Goal: Complete application form

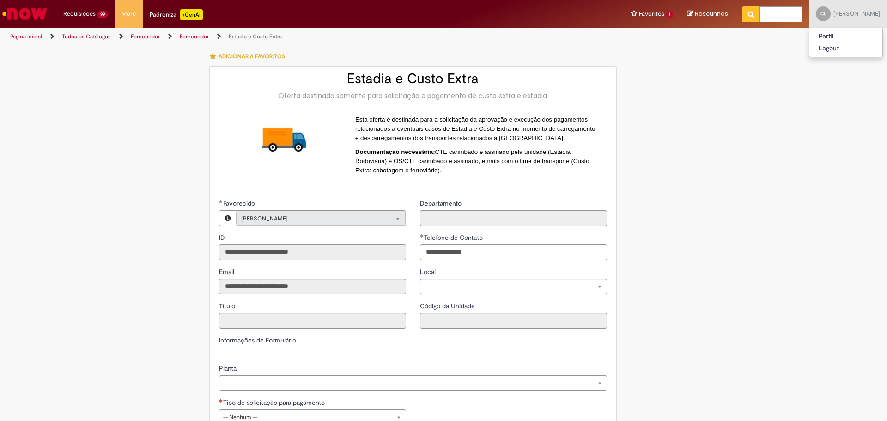
click at [188, 36] on link "Fornecedor" at bounding box center [194, 36] width 29 height 7
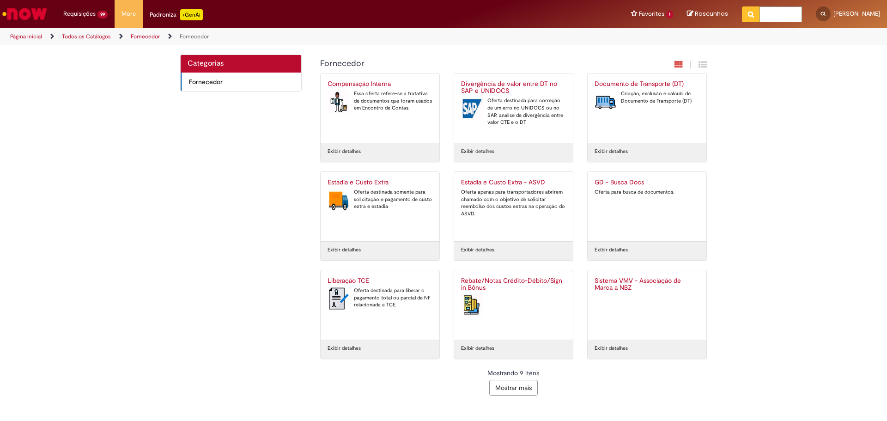
click at [522, 388] on button "Mostrar mais" at bounding box center [513, 388] width 49 height 16
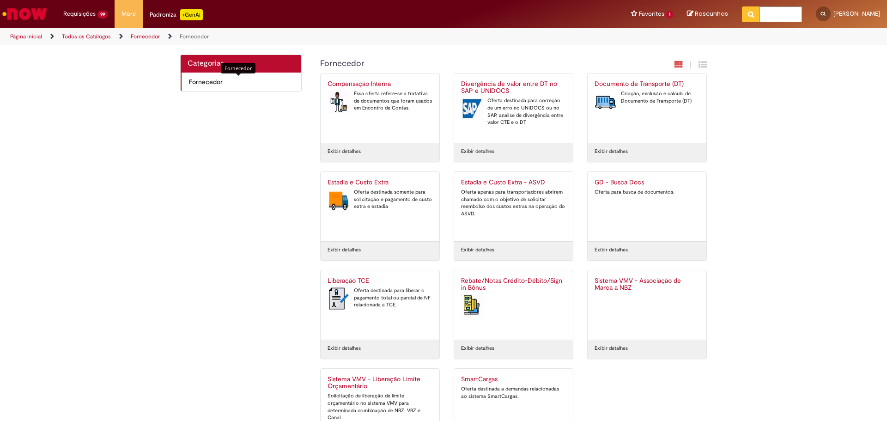
click at [201, 83] on span "Fornecedor Itens" at bounding box center [241, 81] width 105 height 9
click at [134, 37] on link "Fornecedor" at bounding box center [145, 36] width 29 height 7
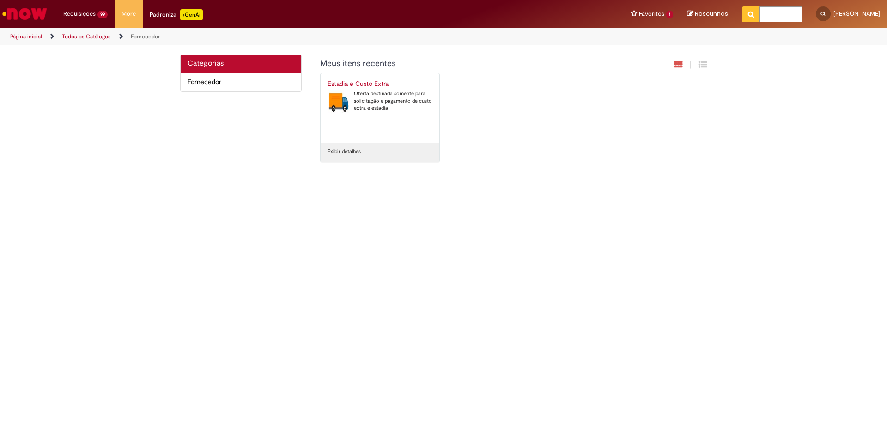
click at [99, 36] on link "Todos os Catálogos" at bounding box center [86, 36] width 49 height 7
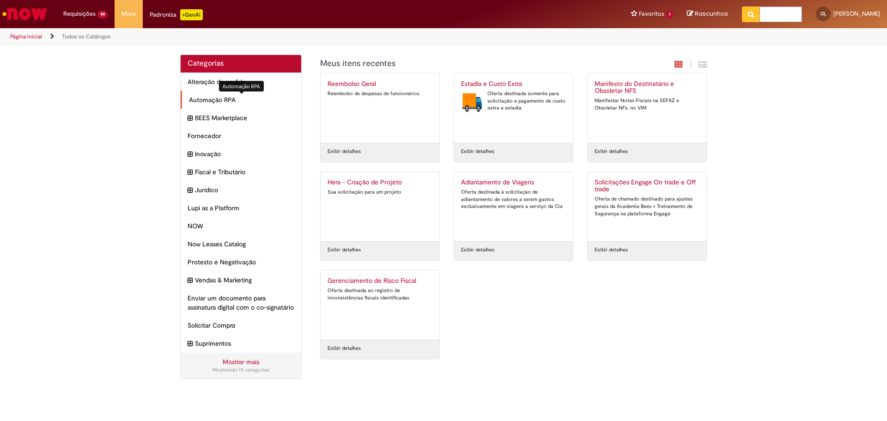
drag, startPoint x: 217, startPoint y: 98, endPoint x: 200, endPoint y: 100, distance: 16.7
drag, startPoint x: 200, startPoint y: 100, endPoint x: 106, endPoint y: 121, distance: 96.6
click at [106, 121] on div "Categorias Alteração de pedido Itens Automação RPA Itens BEES Marketplace Itens…" at bounding box center [443, 222] width 887 height 334
click at [219, 99] on span "Automação RPA Itens" at bounding box center [241, 99] width 105 height 9
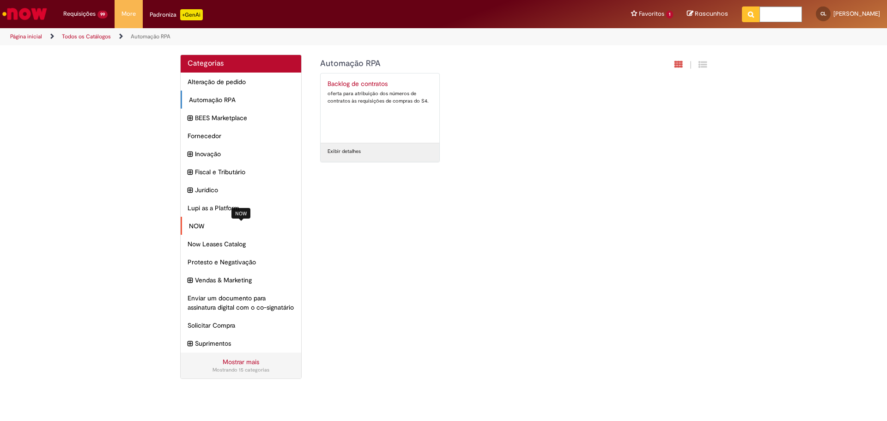
click at [195, 226] on span "NOW Itens" at bounding box center [241, 225] width 105 height 9
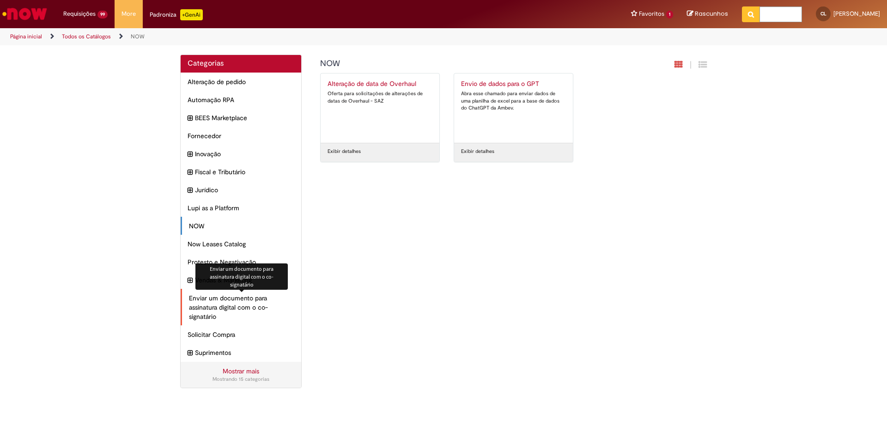
click at [237, 306] on span "Enviar um documento para assinatura digital com o co-signatário Itens" at bounding box center [241, 307] width 105 height 28
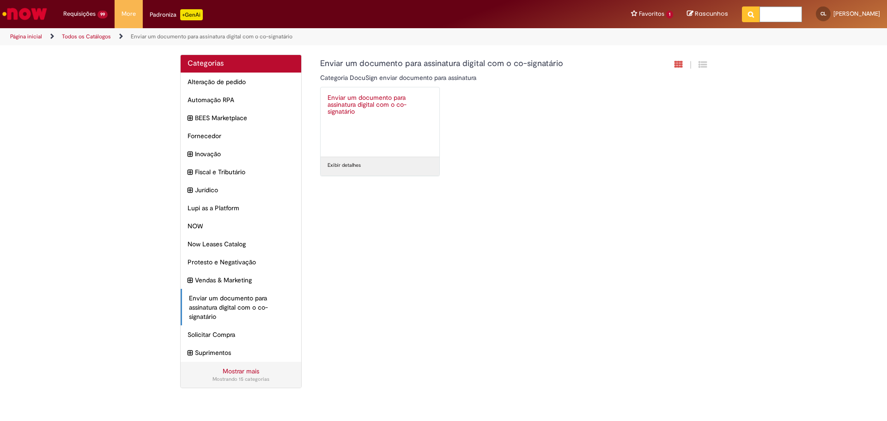
click at [348, 102] on h2 "Enviar um documento para assinatura digital com o co-signatário" at bounding box center [380, 105] width 105 height 22
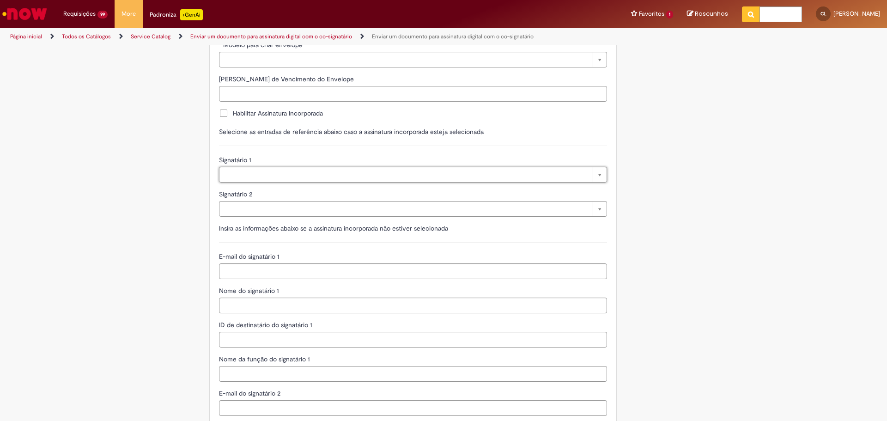
scroll to position [92, 0]
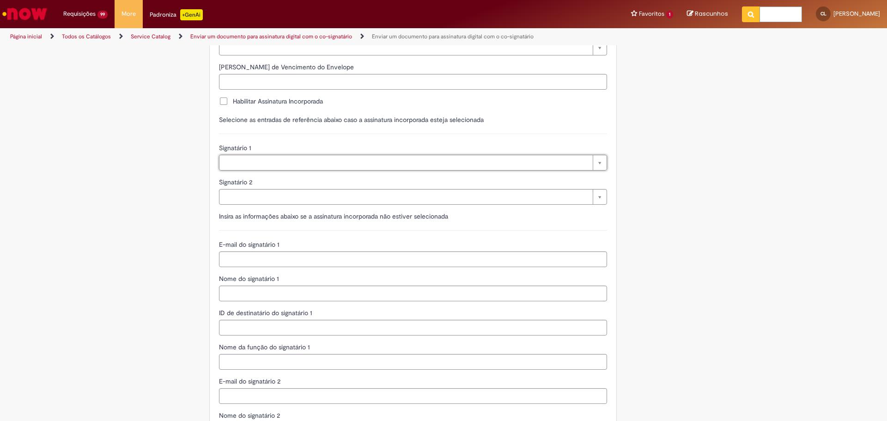
click at [233, 102] on span "Habilitar Assinatura Incorporada" at bounding box center [278, 101] width 90 height 9
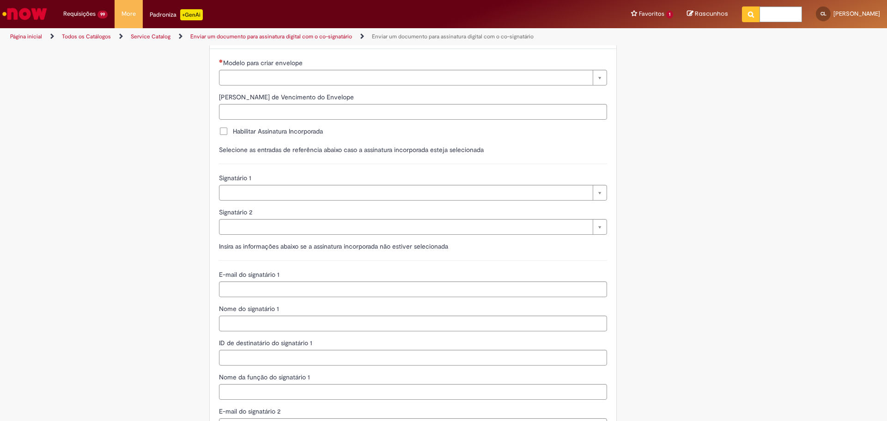
scroll to position [46, 0]
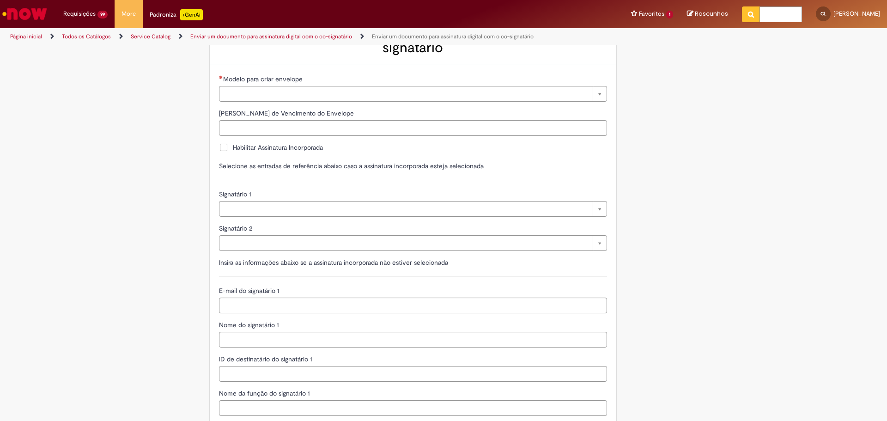
click at [233, 145] on span "Habilitar Assinatura Incorporada" at bounding box center [278, 147] width 90 height 9
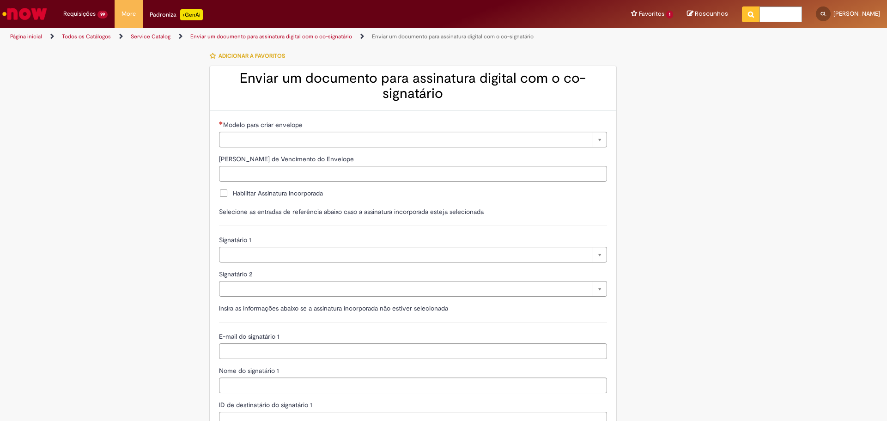
scroll to position [0, 0]
click at [79, 36] on link "Todos os Catálogos" at bounding box center [86, 36] width 49 height 7
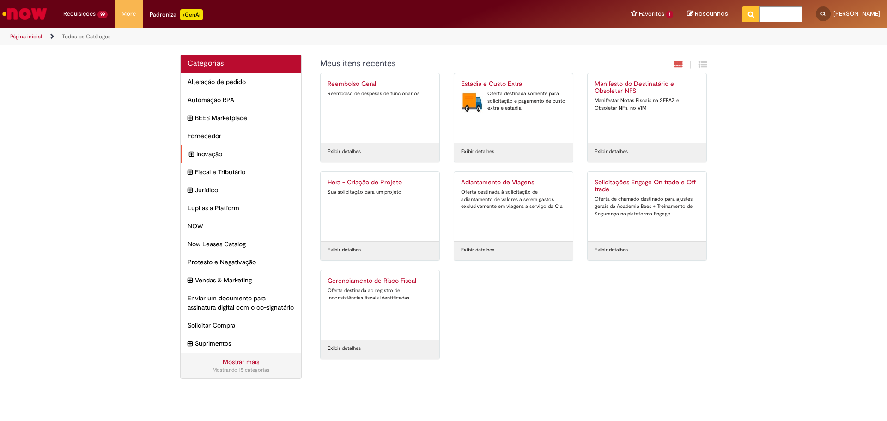
click at [190, 152] on icon "expandir categoria Inovação" at bounding box center [191, 154] width 5 height 10
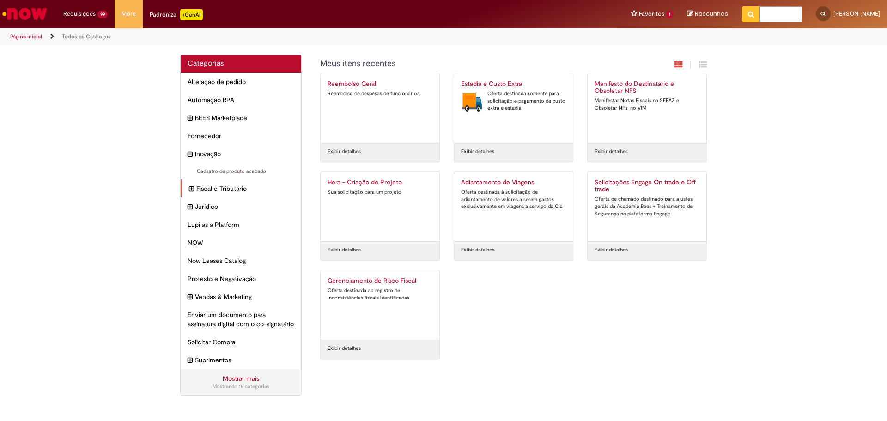
click at [187, 189] on div "Fiscal e Tributário Itens" at bounding box center [241, 188] width 121 height 18
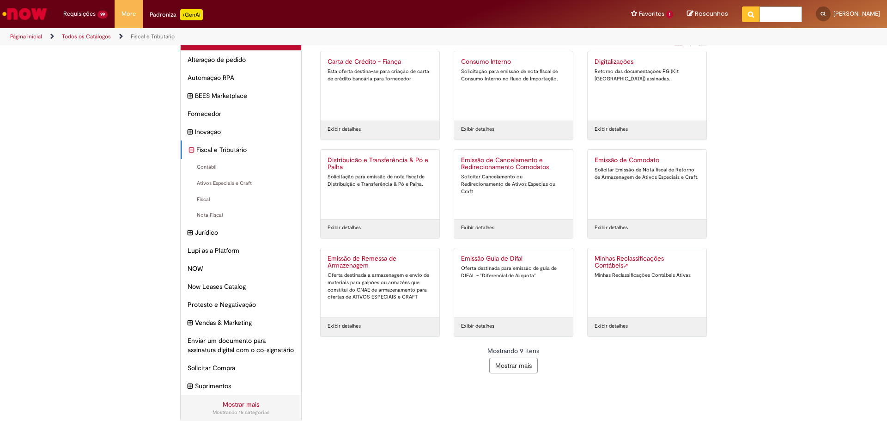
scroll to position [42, 0]
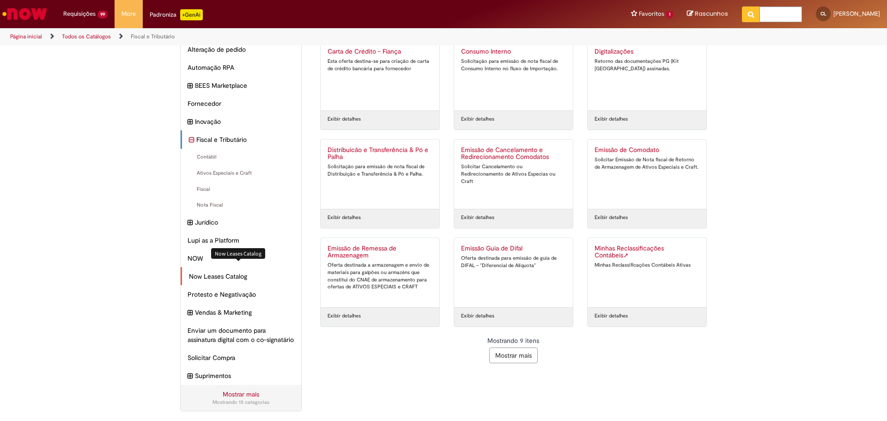
click at [206, 272] on span "Now Leases Catalog Itens" at bounding box center [241, 276] width 105 height 9
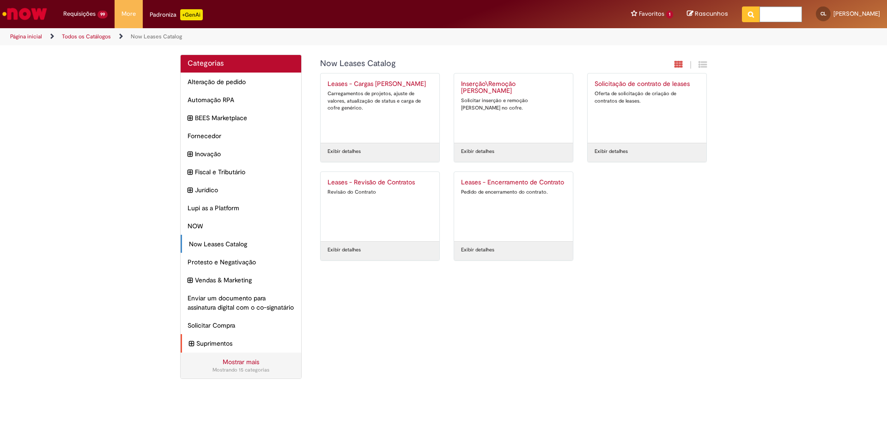
click at [191, 349] on icon "expandir categoria Suprimentos" at bounding box center [191, 344] width 5 height 10
click at [189, 279] on icon "expandir categoria Vendas & Marketing" at bounding box center [191, 280] width 5 height 10
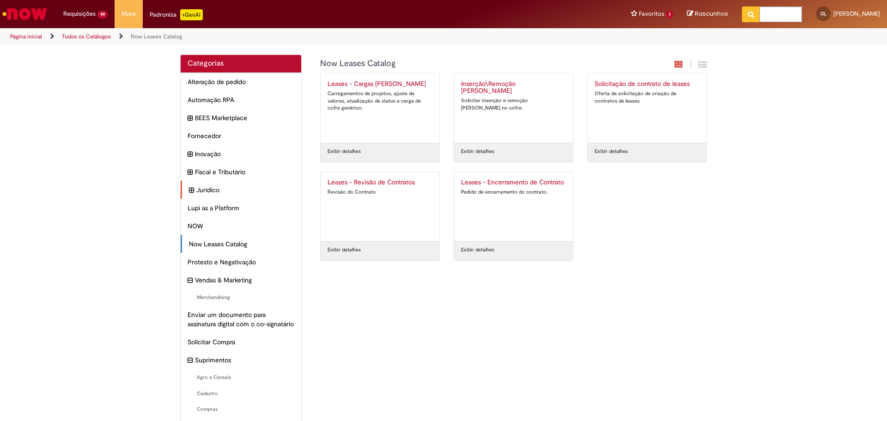
click at [189, 189] on icon "expandir categoria Jurídico" at bounding box center [191, 190] width 5 height 10
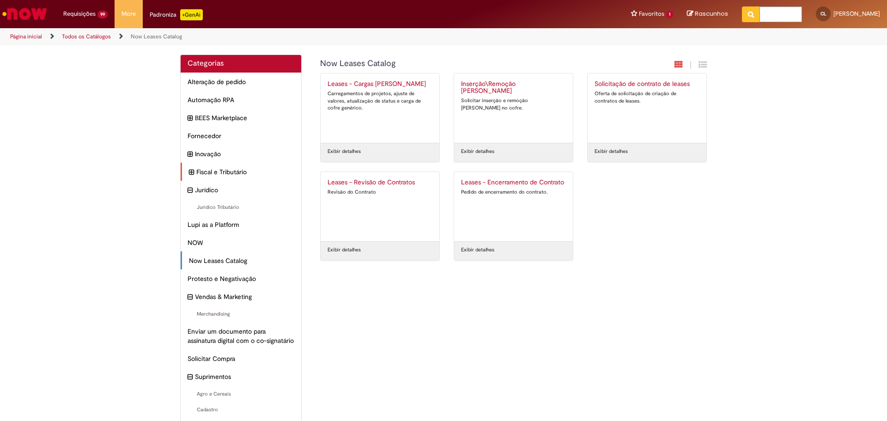
click at [189, 170] on icon "expandir categoria Fiscal e Tributário" at bounding box center [191, 172] width 5 height 10
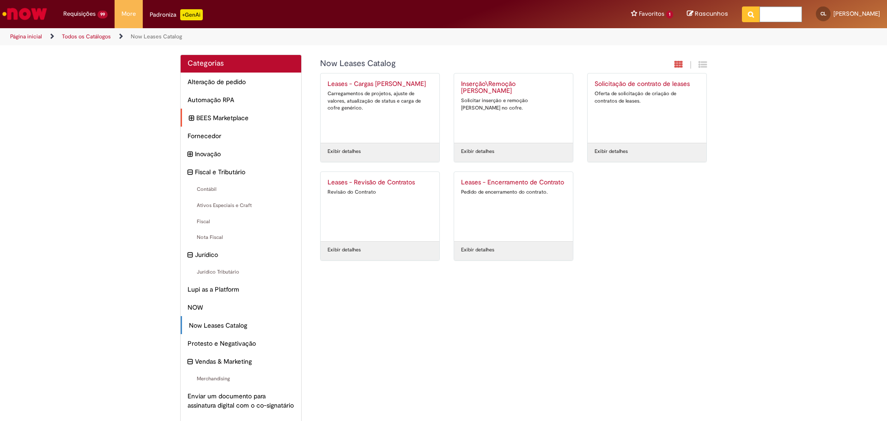
click at [189, 115] on icon "expandir categoria BEES Marketplace" at bounding box center [191, 118] width 5 height 10
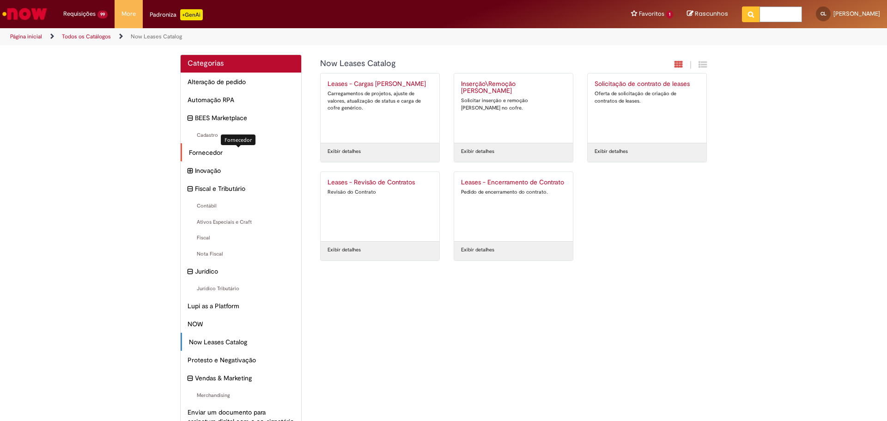
click at [206, 154] on span "Fornecedor Itens" at bounding box center [241, 152] width 105 height 9
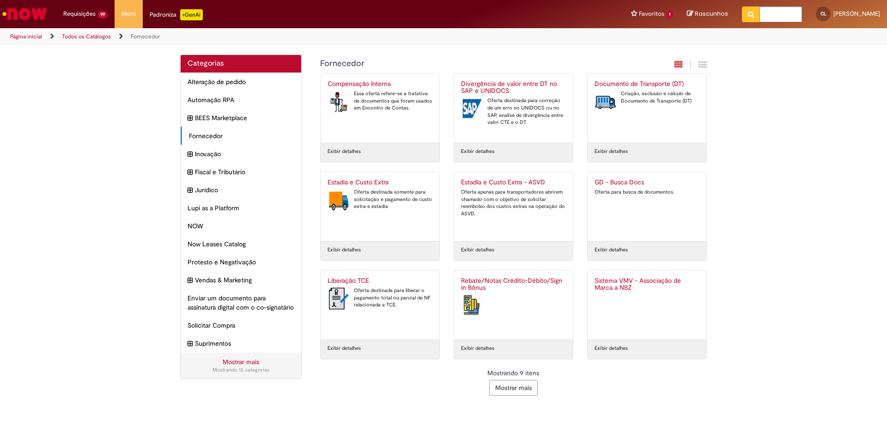
click at [367, 201] on div "Oferta destinada somente para solicitação e pagamento de custo extra e estadia" at bounding box center [380, 199] width 105 height 22
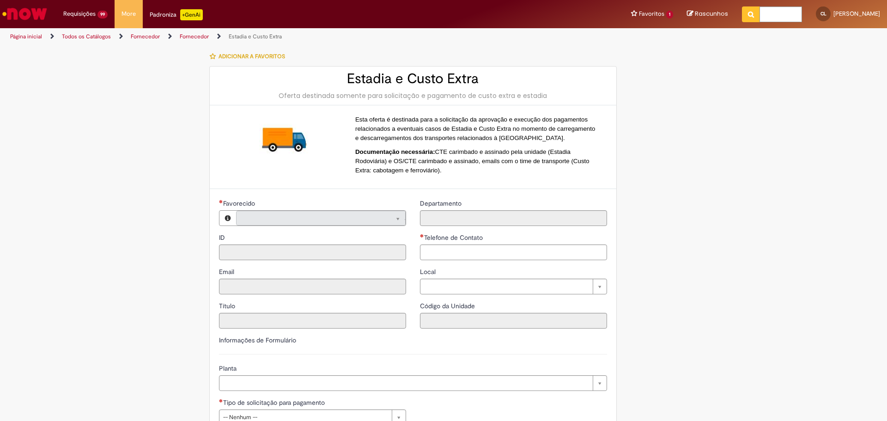
type input "**********"
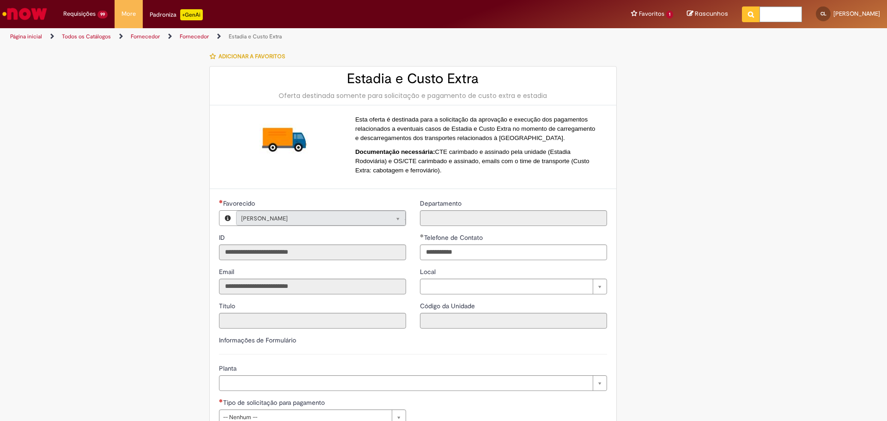
type input "**********"
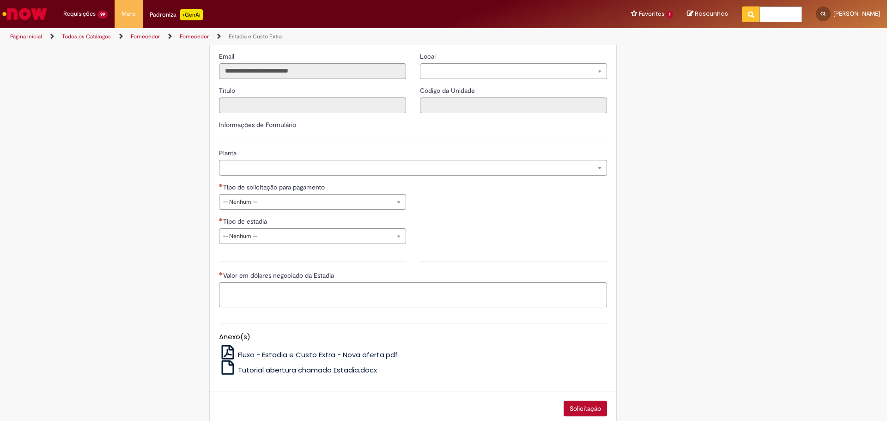
scroll to position [231, 0]
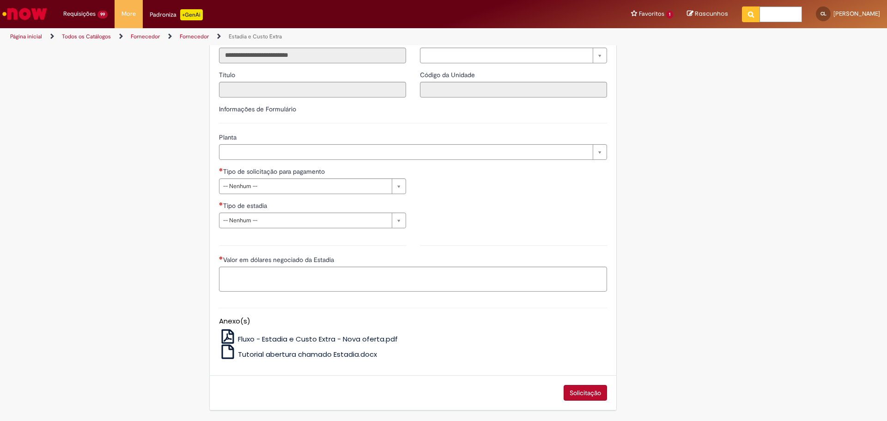
click at [359, 338] on span "Fluxo - Estadia e Custo Extra - Nova oferta.pdf" at bounding box center [318, 339] width 160 height 10
click at [274, 352] on span "Tutorial abertura chamado Estadia.docx" at bounding box center [307, 354] width 139 height 10
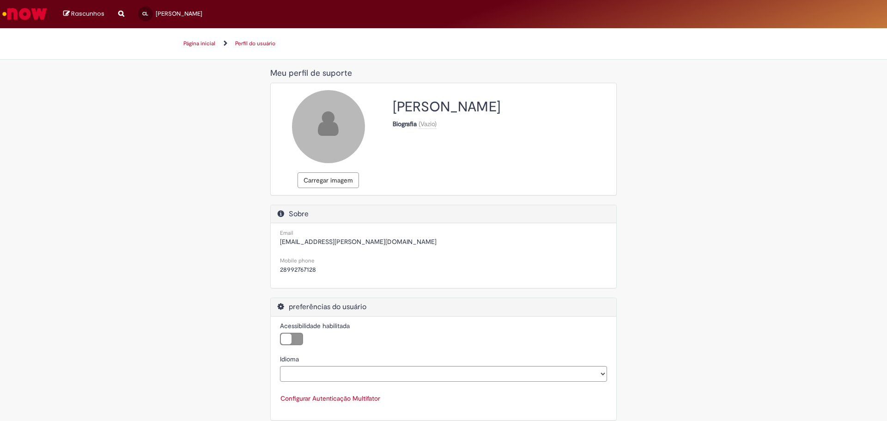
select select "**********"
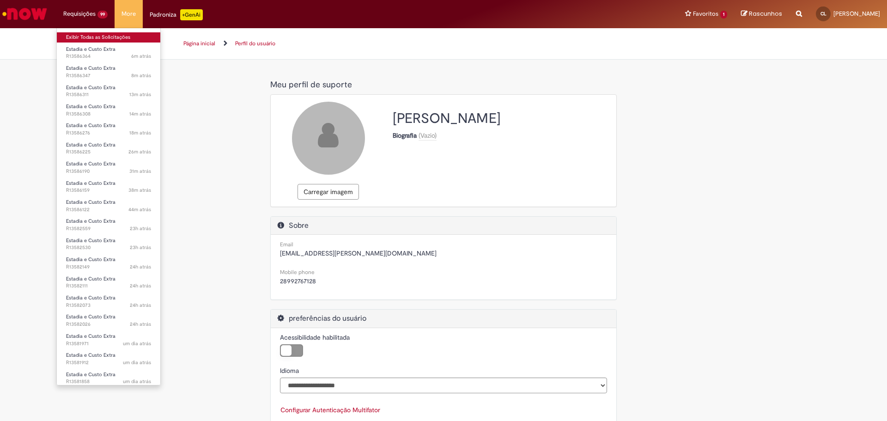
click at [83, 36] on link "Exibir Todas as Solicitações" at bounding box center [108, 37] width 103 height 10
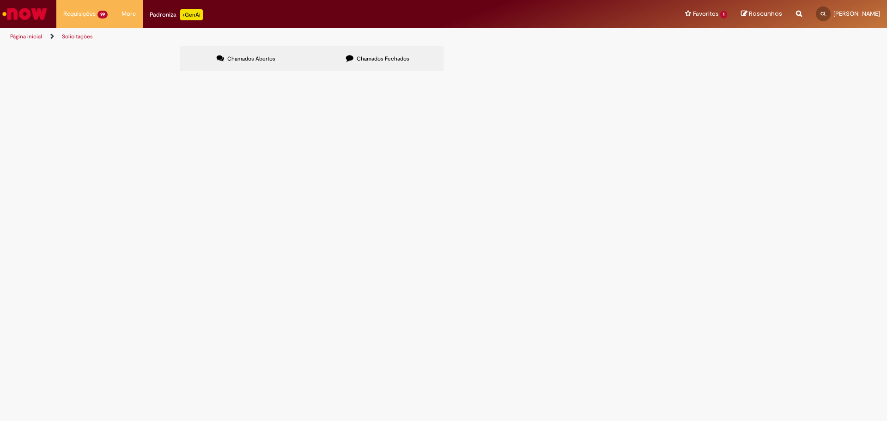
scroll to position [62, 0]
click at [0, 0] on icon at bounding box center [0, 0] width 0 height 0
click at [0, 0] on link at bounding box center [0, 0] width 0 height 0
click at [0, 0] on icon at bounding box center [0, 0] width 0 height 0
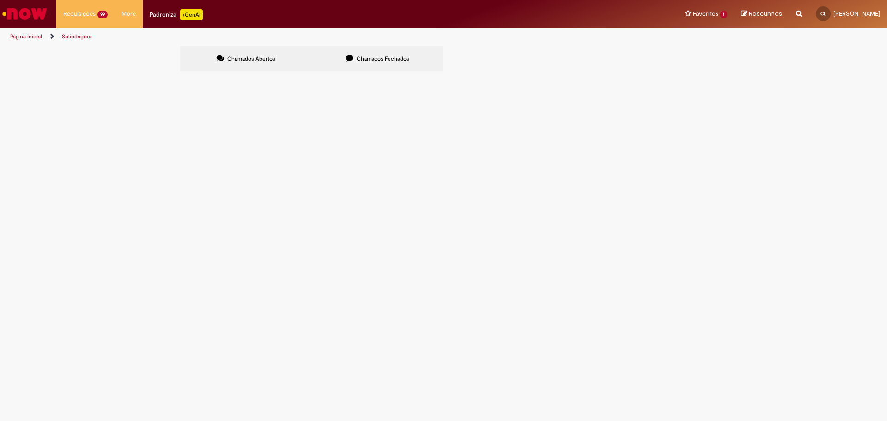
click at [0, 0] on icon at bounding box center [0, 0] width 0 height 0
click at [0, 0] on link at bounding box center [0, 0] width 0 height 0
click at [0, 0] on icon at bounding box center [0, 0] width 0 height 0
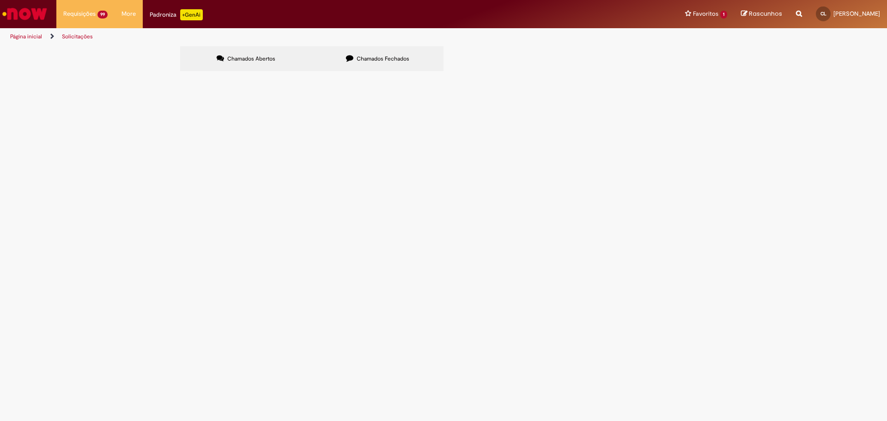
click at [0, 0] on icon at bounding box center [0, 0] width 0 height 0
click at [0, 0] on input "Pesquisar" at bounding box center [0, 0] width 0 height 0
paste input "*********"
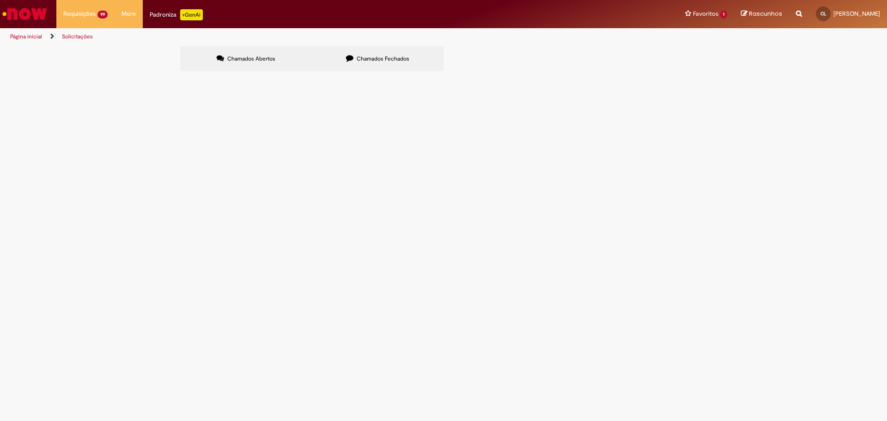
type input "*********"
click at [0, 0] on icon at bounding box center [0, 0] width 0 height 0
click at [362, 57] on span "Chamados Fechados" at bounding box center [383, 58] width 53 height 7
click at [0, 0] on span "R13130647" at bounding box center [0, 0] width 0 height 0
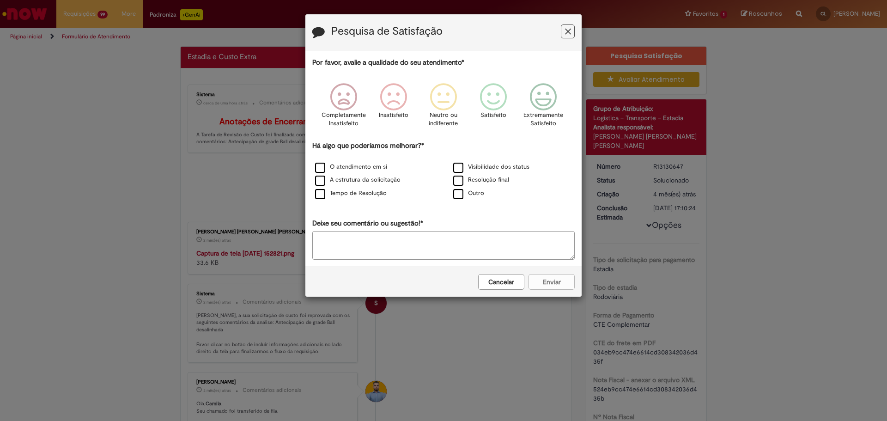
click at [565, 30] on icon "Feedback" at bounding box center [568, 32] width 6 height 10
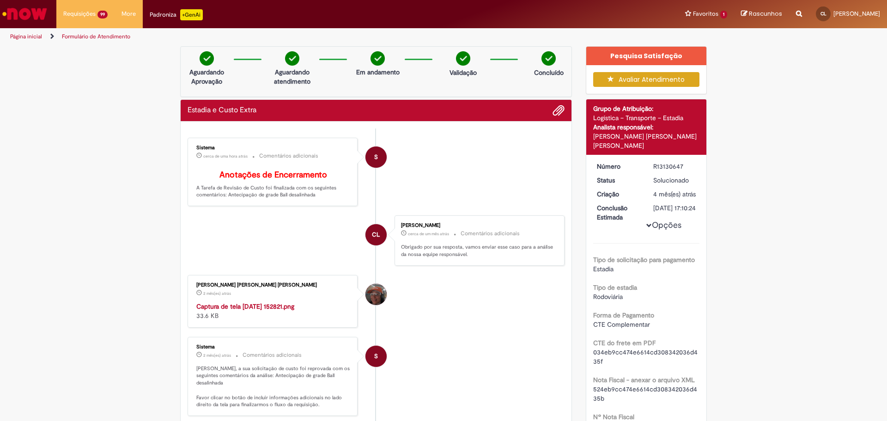
drag, startPoint x: 676, startPoint y: 99, endPoint x: 686, endPoint y: 100, distance: 10.2
click at [684, 99] on div "Detalhes do tíquete Grupo de Atribuição: Logistica – Transporte – Estadia Anali…" at bounding box center [646, 126] width 121 height 55
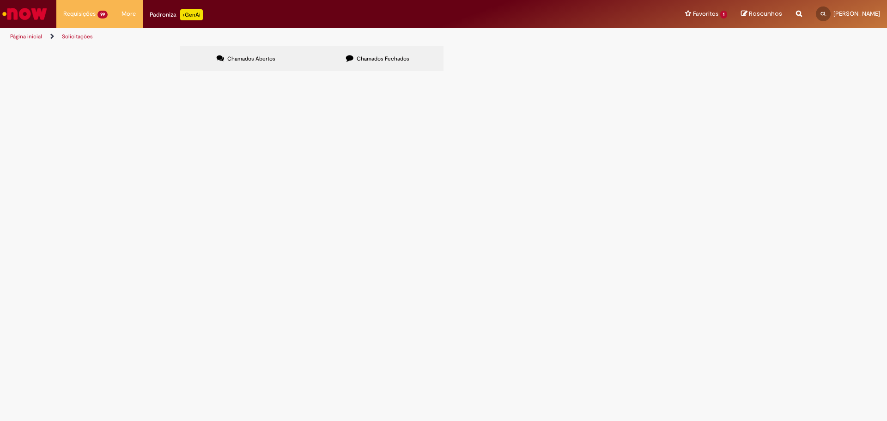
click at [382, 55] on span "Chamados Fechados" at bounding box center [383, 58] width 53 height 7
click at [445, 231] on main "Solicitações Chamados Abertos Chamados Fechados Itens solicitados Exportar como…" at bounding box center [443, 233] width 887 height 375
click at [190, 14] on p "+GenAi" at bounding box center [191, 14] width 23 height 11
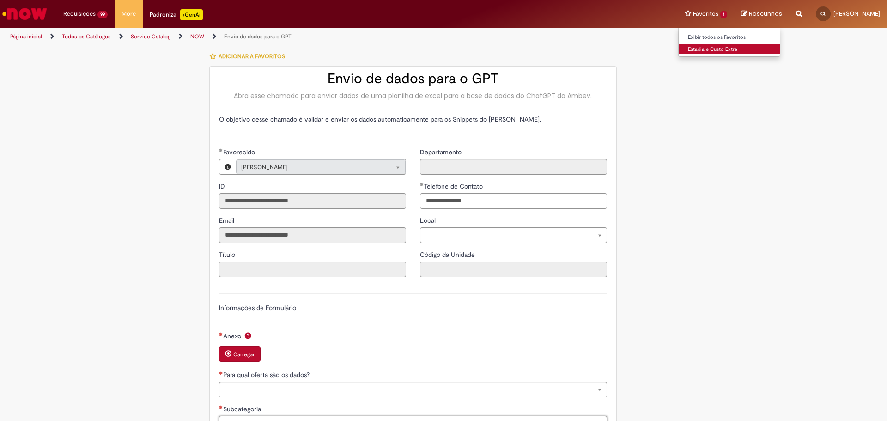
click at [725, 50] on link "Estadia e Custo Extra" at bounding box center [730, 49] width 102 height 10
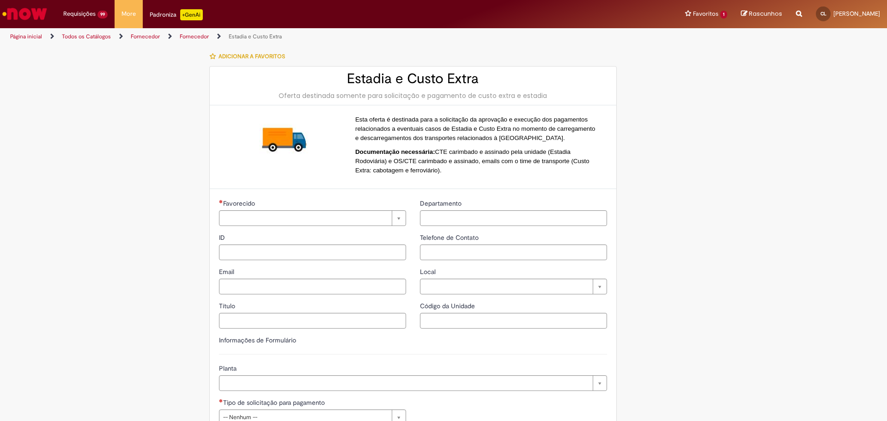
type input "**********"
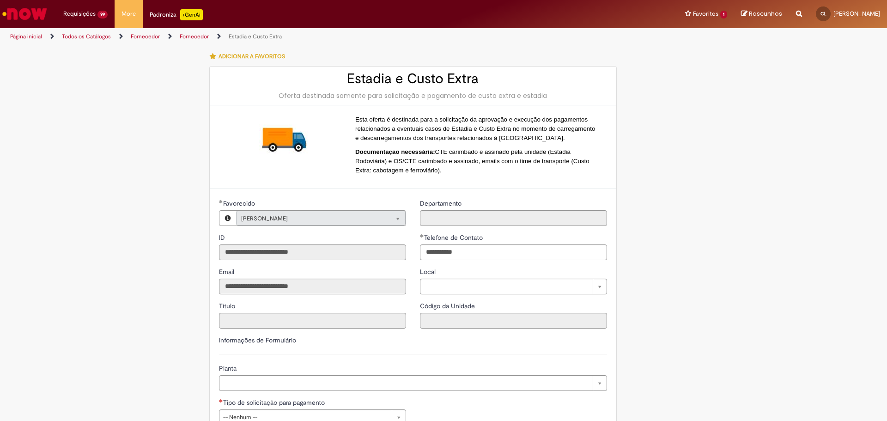
type input "**********"
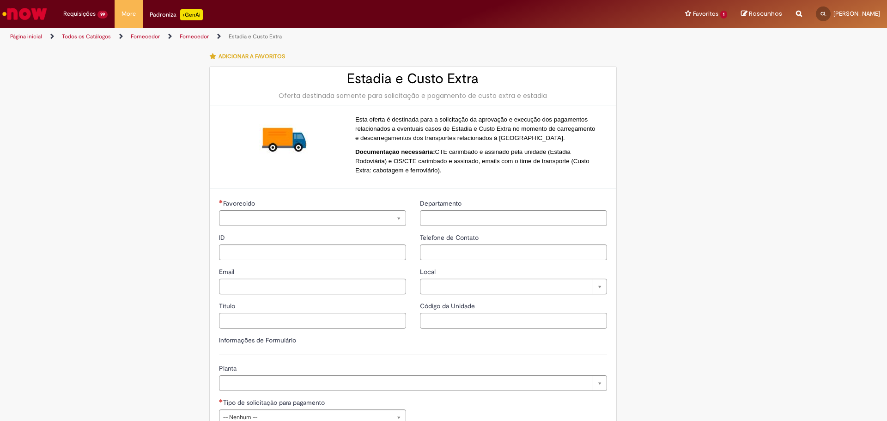
type input "**********"
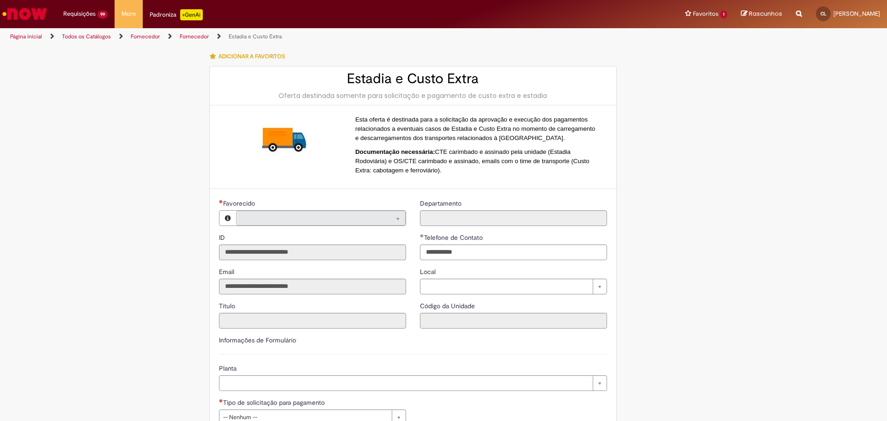
type input "**********"
click at [154, 14] on div "Padroniza +GenAi" at bounding box center [176, 14] width 53 height 11
type input "**********"
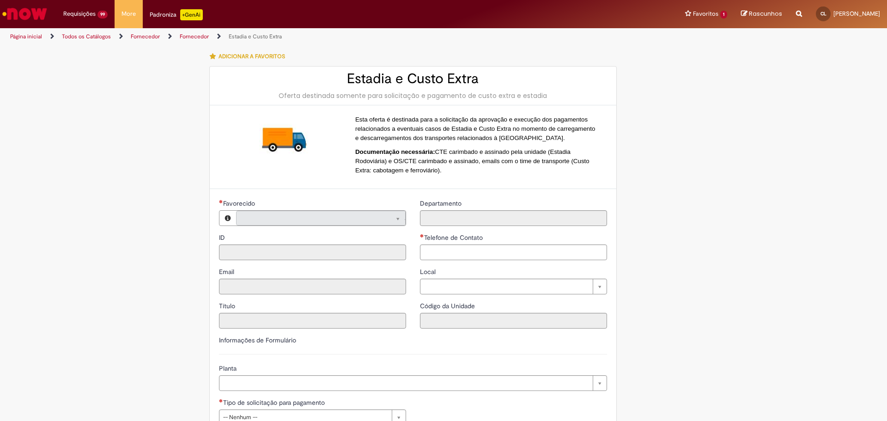
type input "**********"
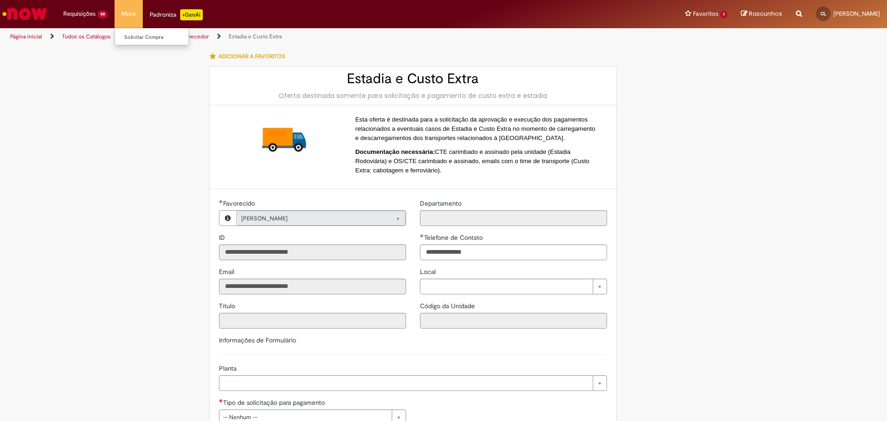
click at [125, 10] on li "More Solicitar Compra" at bounding box center [129, 14] width 28 height 28
click at [26, 13] on img "Ir para a Homepage" at bounding box center [25, 14] width 48 height 18
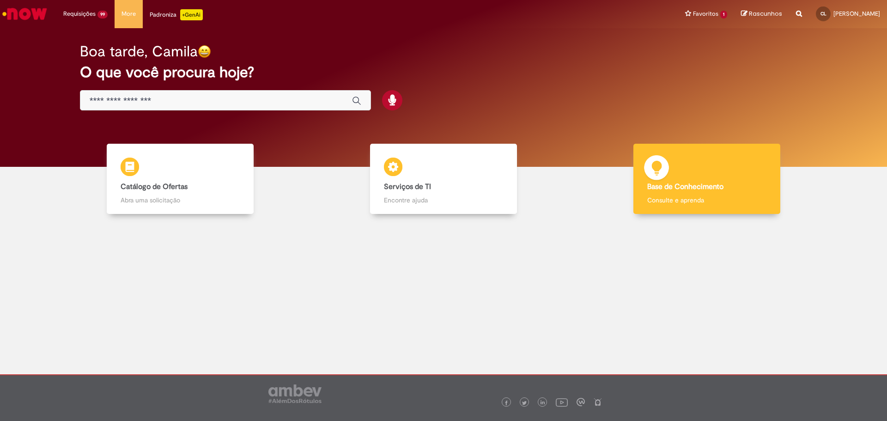
click at [678, 182] on b "Base de Conhecimento" at bounding box center [685, 186] width 76 height 9
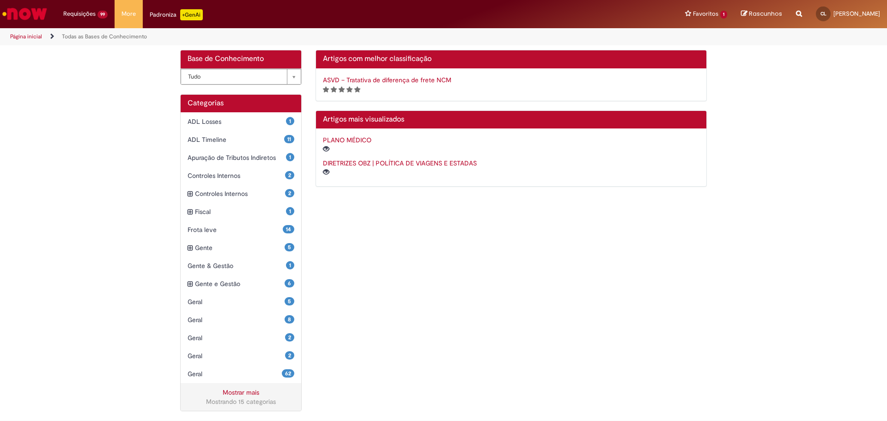
scroll to position [161, 0]
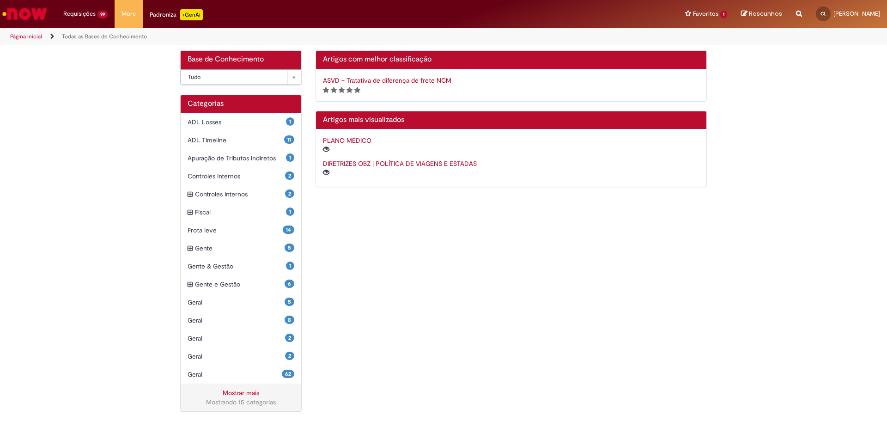
click at [380, 162] on link "DIRETRIZES OBZ | POLÍTICA DE VIAGENS E ESTADAS" at bounding box center [400, 163] width 154 height 8
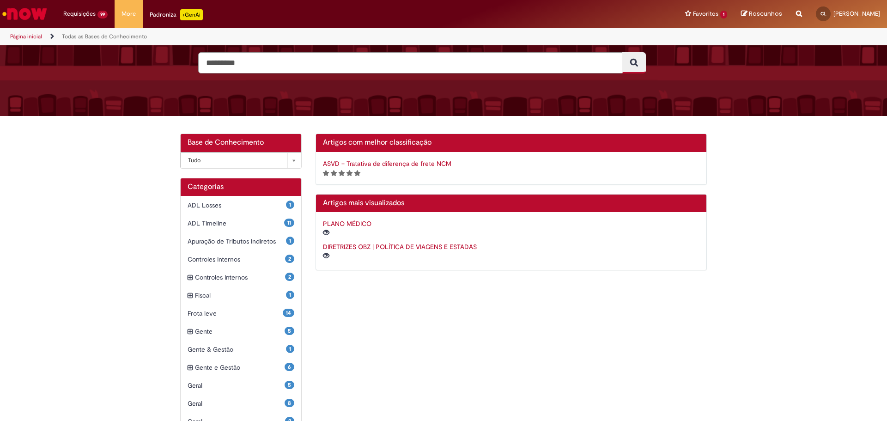
scroll to position [92, 0]
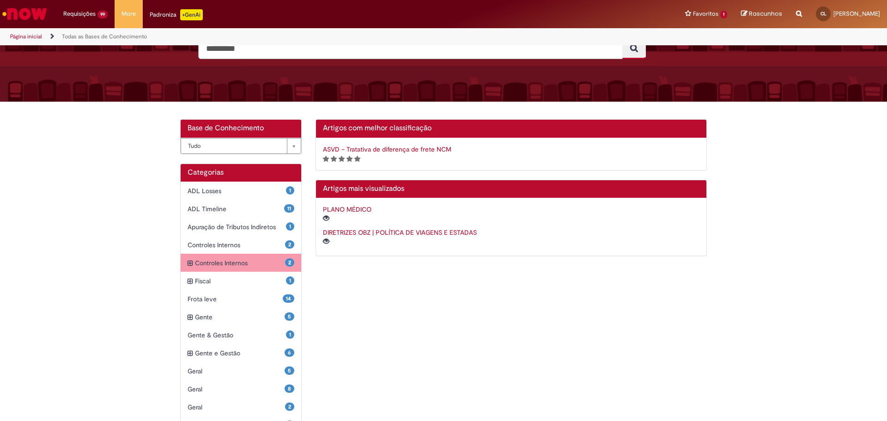
click at [184, 261] on div "2 Controles Internos Itens" at bounding box center [241, 263] width 121 height 18
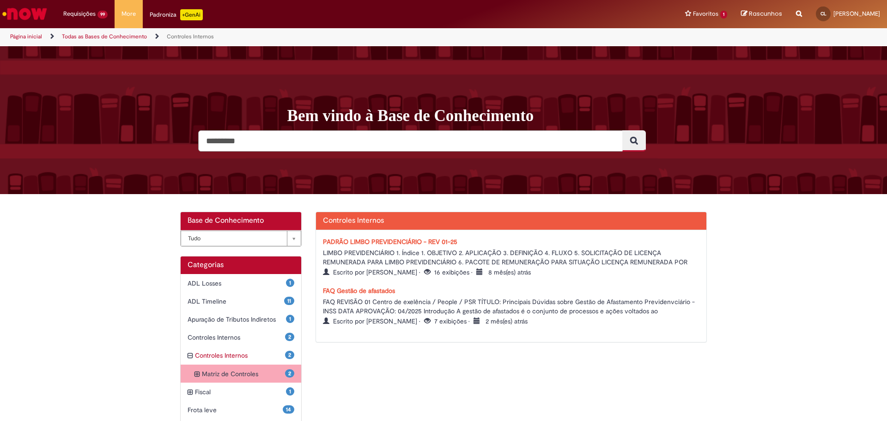
click at [221, 137] on input "Pesquisar" at bounding box center [410, 140] width 425 height 21
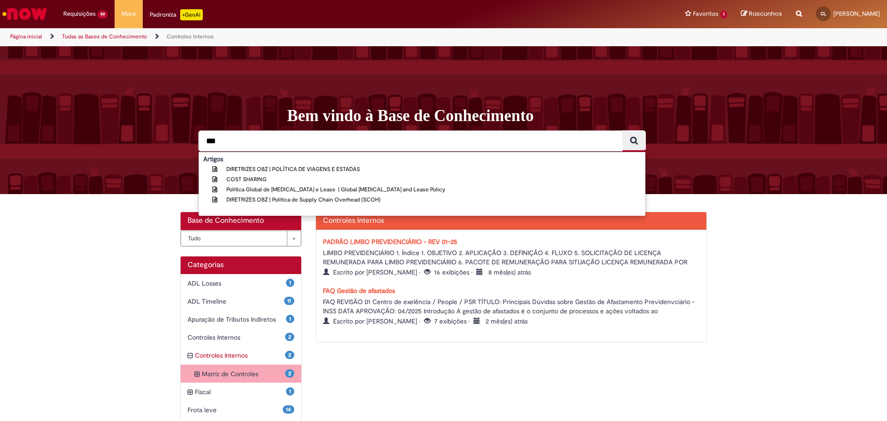
type input "***"
click at [103, 36] on link "Todas as Bases de Conhecimento" at bounding box center [104, 36] width 85 height 7
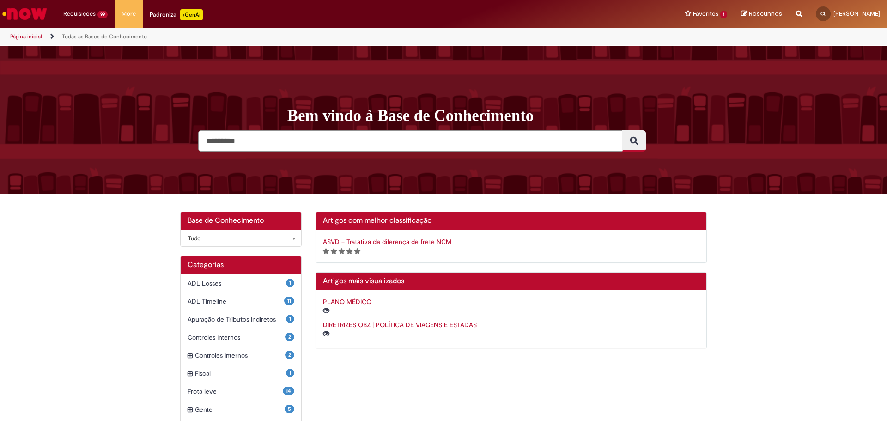
click at [270, 142] on input "Pesquisar" at bounding box center [410, 140] width 425 height 21
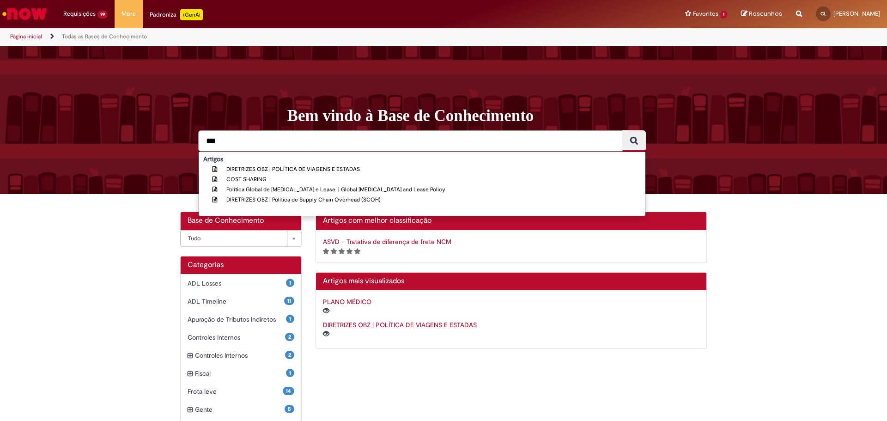
type input "***"
click at [102, 277] on div "**********" at bounding box center [443, 397] width 887 height 370
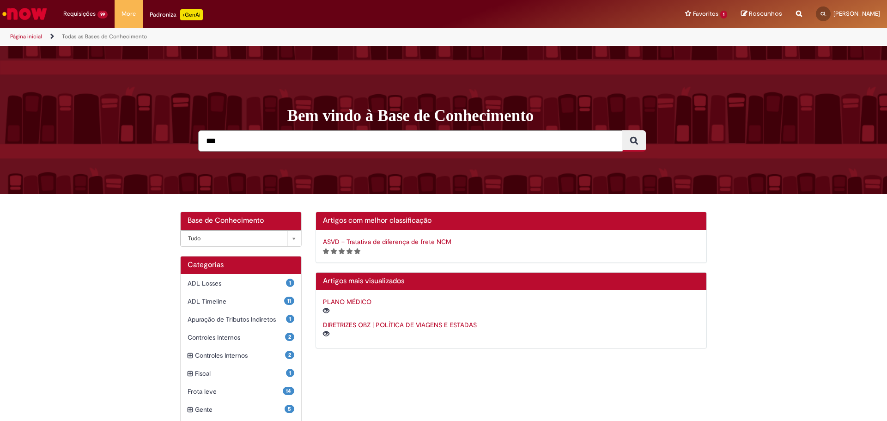
click at [191, 13] on p "+GenAi" at bounding box center [191, 14] width 23 height 11
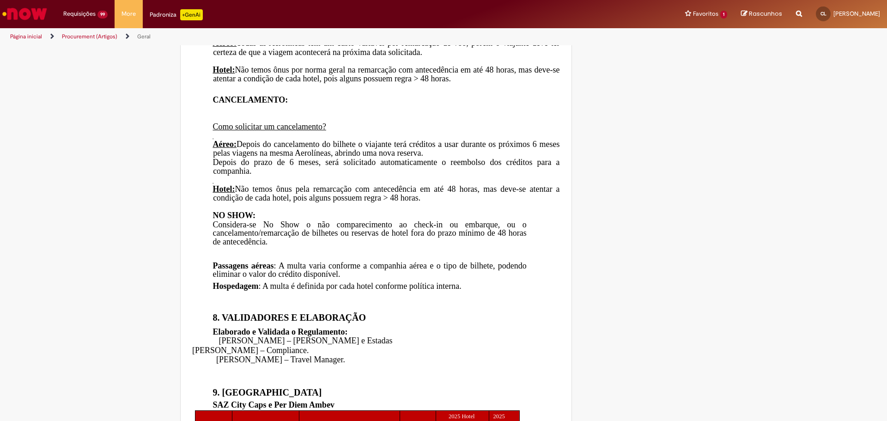
scroll to position [3904, 0]
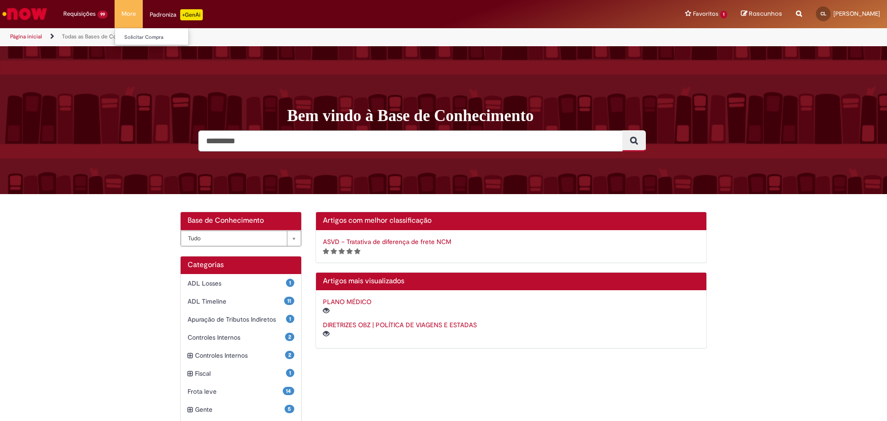
click at [126, 8] on li "More Solicitar Compra" at bounding box center [129, 14] width 28 height 28
click at [126, 13] on li "More Solicitar Compra" at bounding box center [129, 14] width 28 height 28
click at [139, 37] on link "Solicitar Compra" at bounding box center [166, 37] width 102 height 10
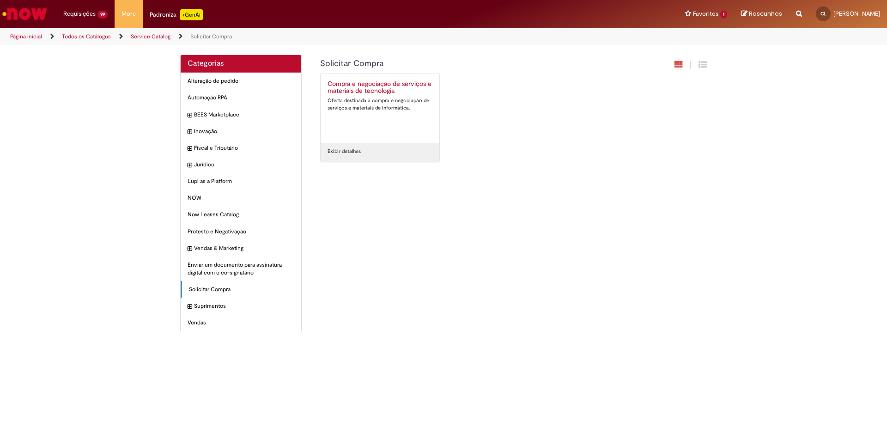
click at [29, 13] on img "Ir para a Homepage" at bounding box center [25, 14] width 48 height 18
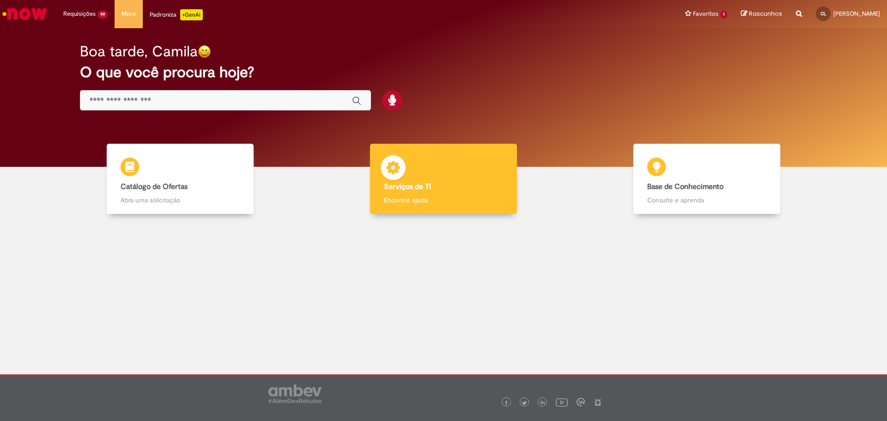
click at [418, 188] on b "Serviços de TI" at bounding box center [407, 186] width 47 height 9
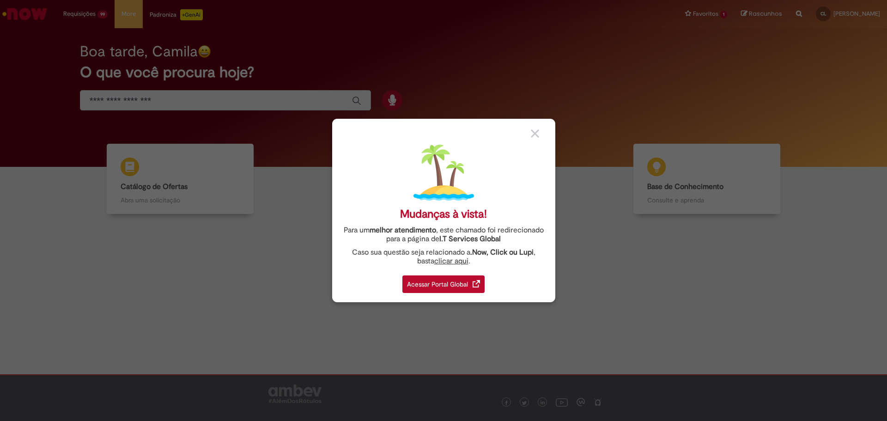
click at [532, 134] on img at bounding box center [535, 133] width 8 height 8
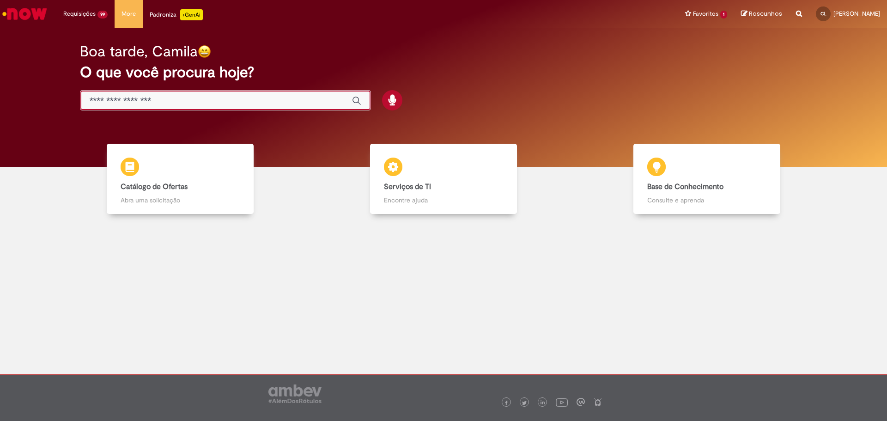
click at [156, 97] on input "Basta digitar aqui" at bounding box center [216, 101] width 253 height 11
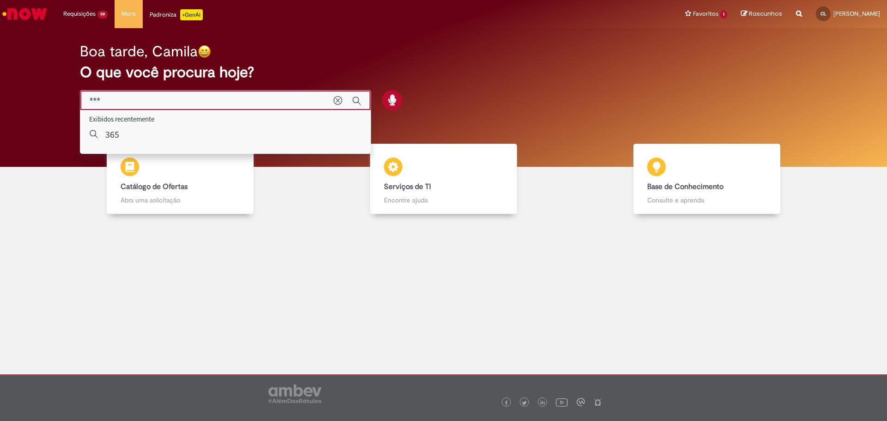
type input "***"
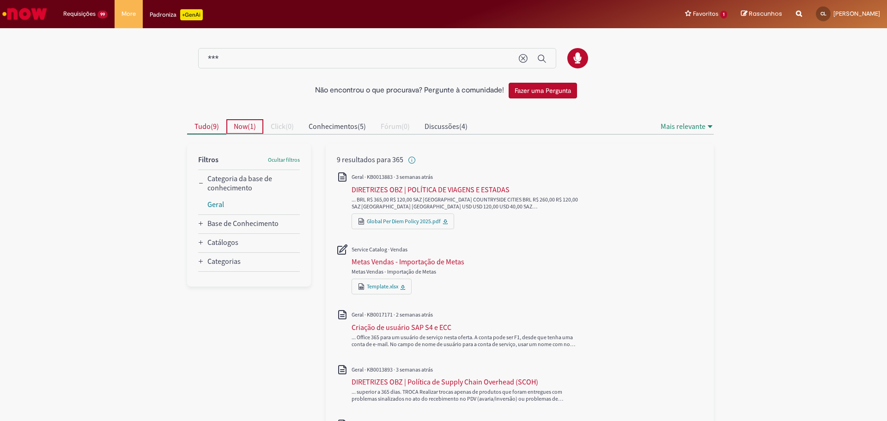
click at [246, 126] on span "Now ( 1 )" at bounding box center [245, 125] width 22 height 9
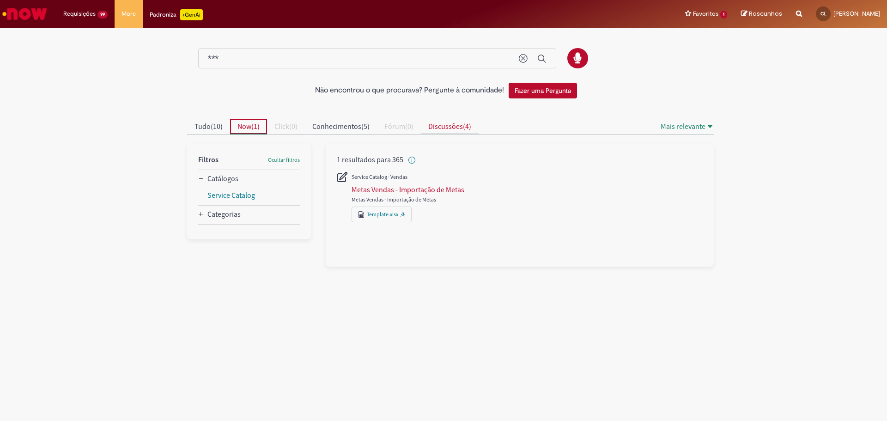
click at [456, 125] on span "Discussões" at bounding box center [445, 125] width 35 height 9
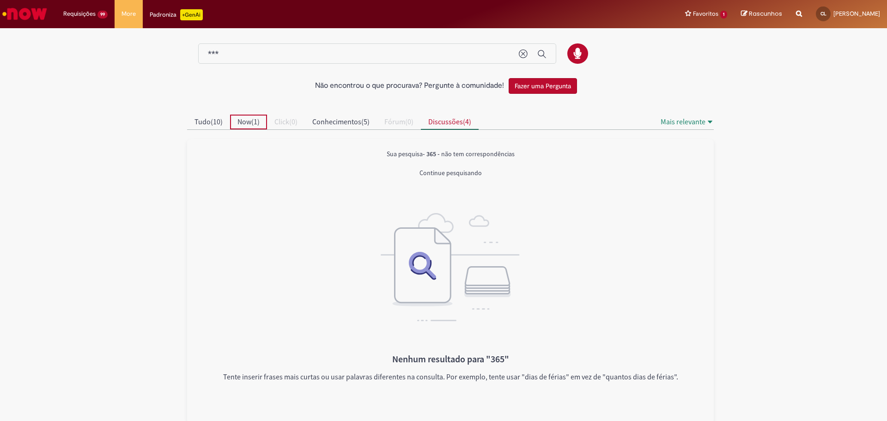
scroll to position [7, 0]
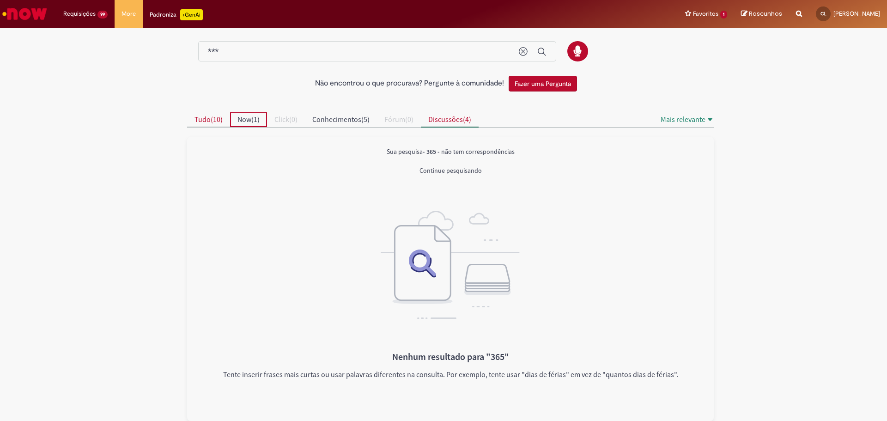
click at [195, 118] on span "Tudo" at bounding box center [202, 119] width 16 height 9
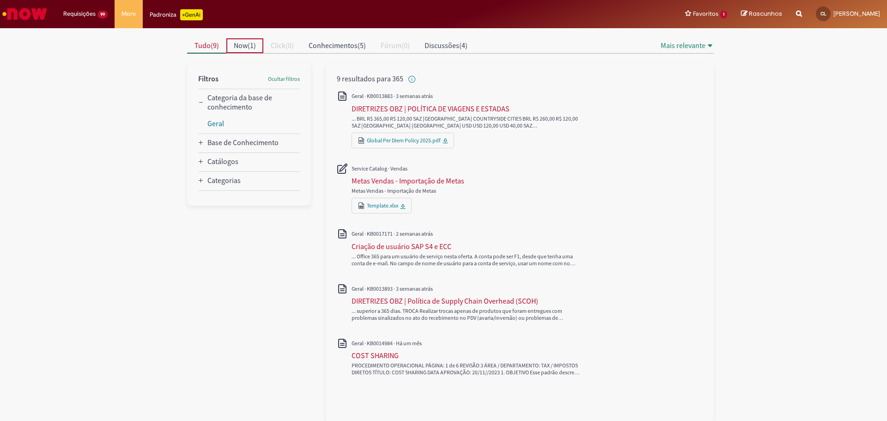
scroll to position [82, 0]
click at [199, 141] on icon "Base de Conhecimento" at bounding box center [201, 142] width 4 height 4
click at [198, 203] on div "Catálogos" at bounding box center [201, 206] width 6 height 7
click at [199, 242] on icon "Categorias" at bounding box center [201, 242] width 4 height 4
click at [228, 223] on link "Service Catalog" at bounding box center [231, 222] width 49 height 9
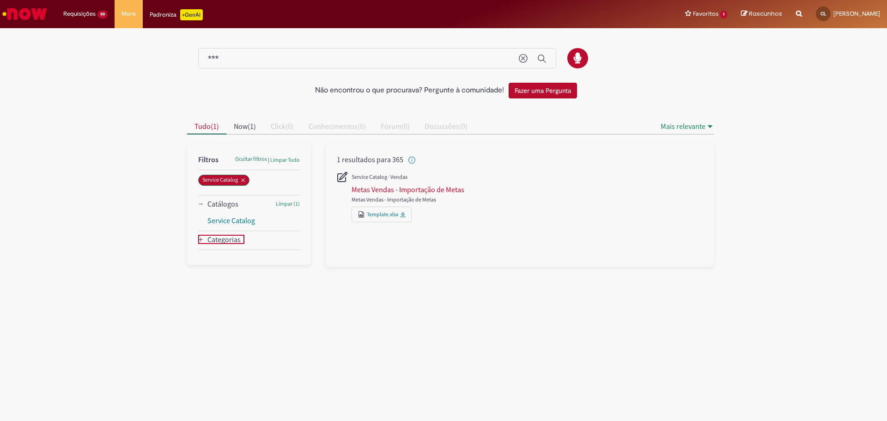
click at [199, 240] on icon "Categorias" at bounding box center [201, 240] width 6 height 6
click at [221, 260] on link "Vendas" at bounding box center [218, 255] width 23 height 9
click at [279, 179] on icon "Remover Vendas" at bounding box center [280, 180] width 4 height 4
click at [243, 180] on icon "Remover Service Catalog" at bounding box center [243, 180] width 6 height 6
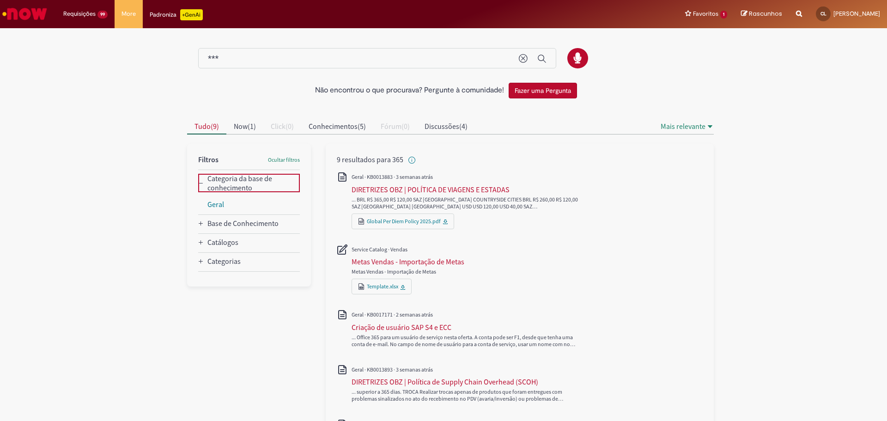
click at [212, 183] on conhecimento_facet_category "Categoria da base de conhecimento" at bounding box center [251, 183] width 89 height 18
click at [215, 183] on conhecimento_facet_category "Categoria da base de conhecimento" at bounding box center [251, 183] width 89 height 18
click at [208, 206] on link "Geral" at bounding box center [215, 204] width 17 height 9
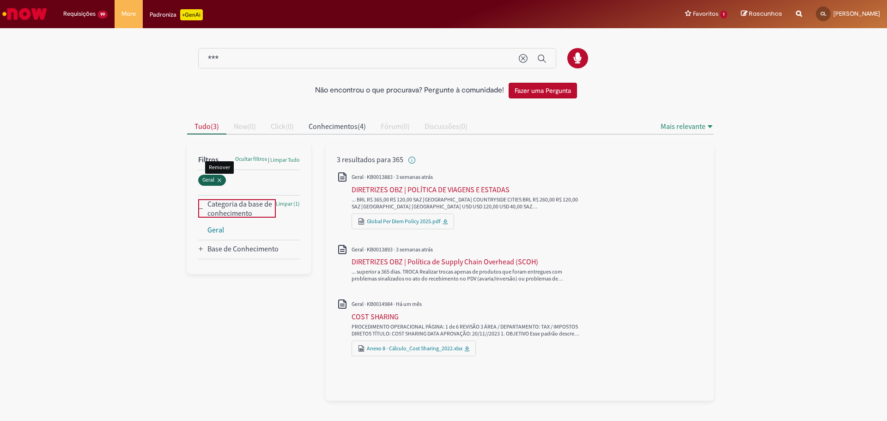
click at [220, 178] on icon "Remover Geral" at bounding box center [220, 180] width 6 height 6
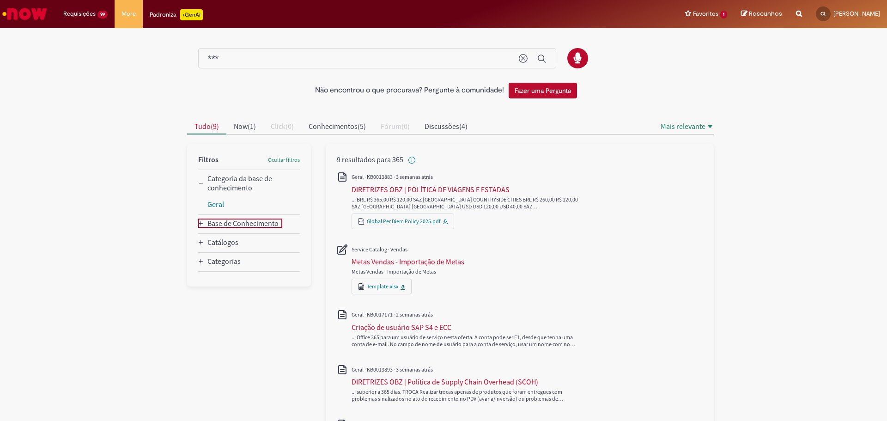
click at [198, 219] on div "Base de Conhecimento" at bounding box center [201, 222] width 6 height 7
click at [225, 241] on link "Procurement" at bounding box center [228, 239] width 42 height 9
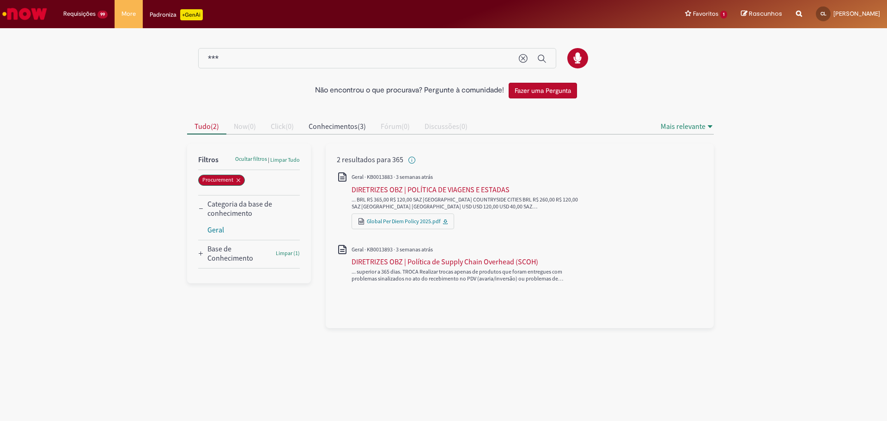
click at [21, 12] on img "Ir para a Homepage" at bounding box center [25, 14] width 48 height 18
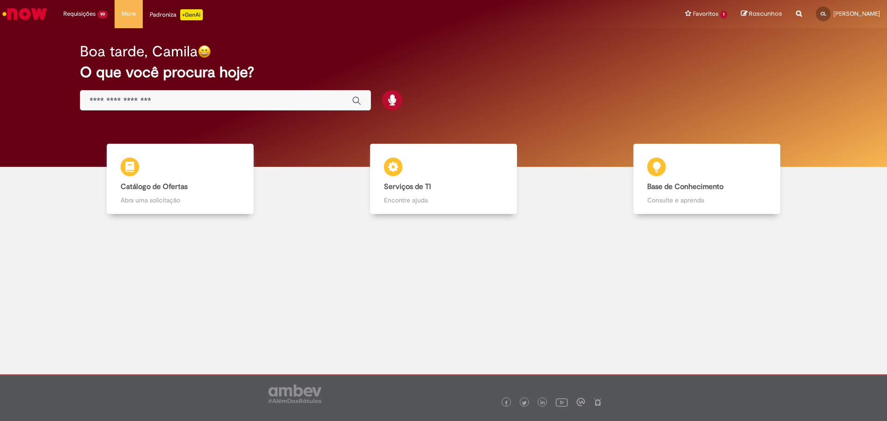
click at [176, 15] on div "Padroniza +GenAi" at bounding box center [176, 14] width 53 height 11
click at [190, 13] on p "+GenAi" at bounding box center [191, 14] width 23 height 11
click at [722, 36] on link "Exibir todos os Favoritos" at bounding box center [730, 37] width 102 height 10
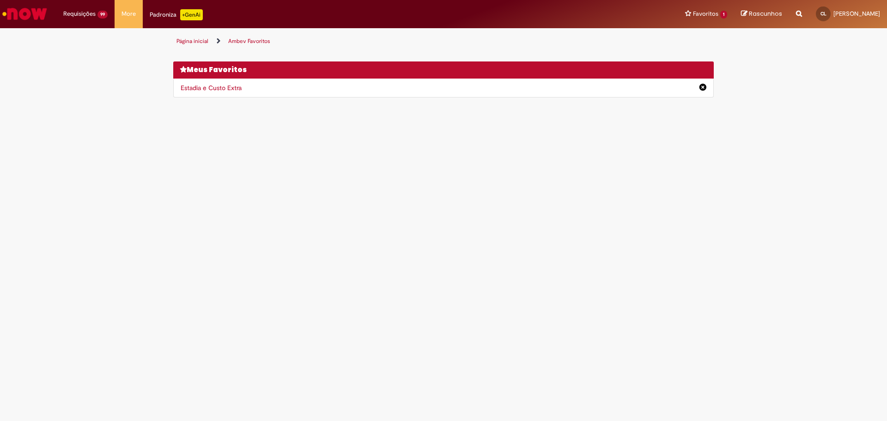
click at [243, 39] on link "Ambev Favoritos" at bounding box center [249, 40] width 42 height 7
click at [226, 86] on link "Estadia e Custo Extra" at bounding box center [211, 88] width 61 height 8
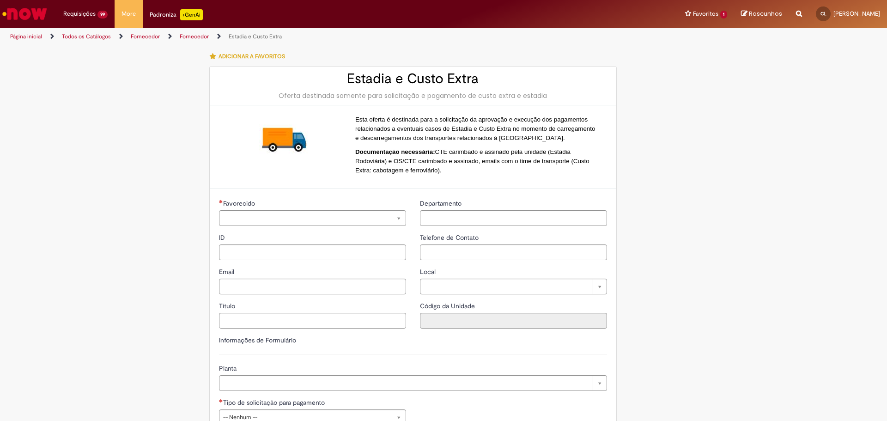
type input "**********"
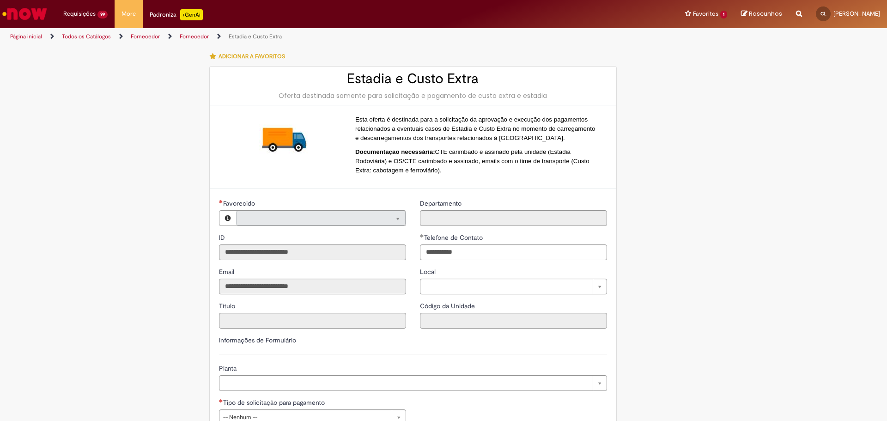
type input "**********"
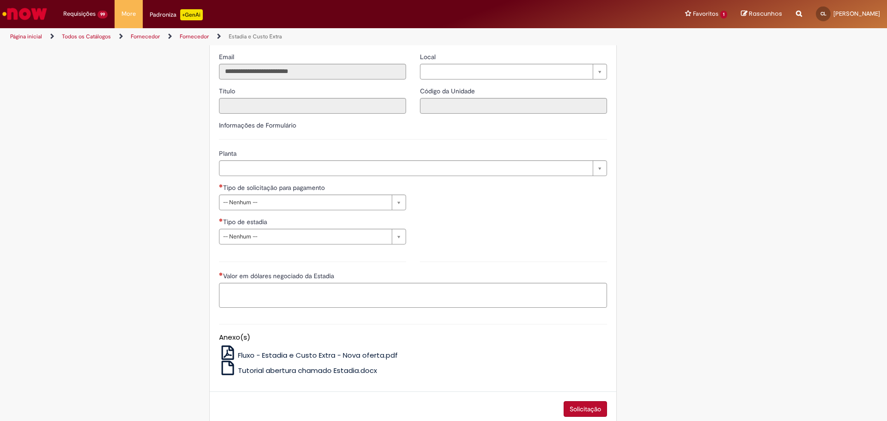
scroll to position [231, 0]
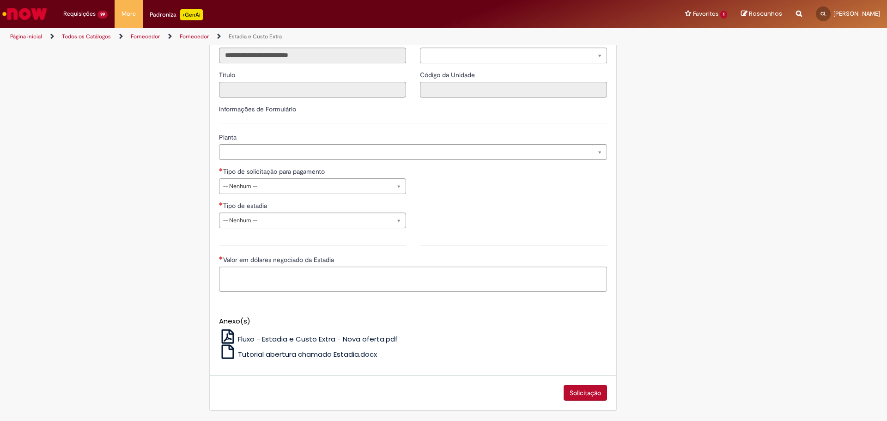
click at [169, 14] on div "Padroniza +GenAi" at bounding box center [176, 14] width 53 height 11
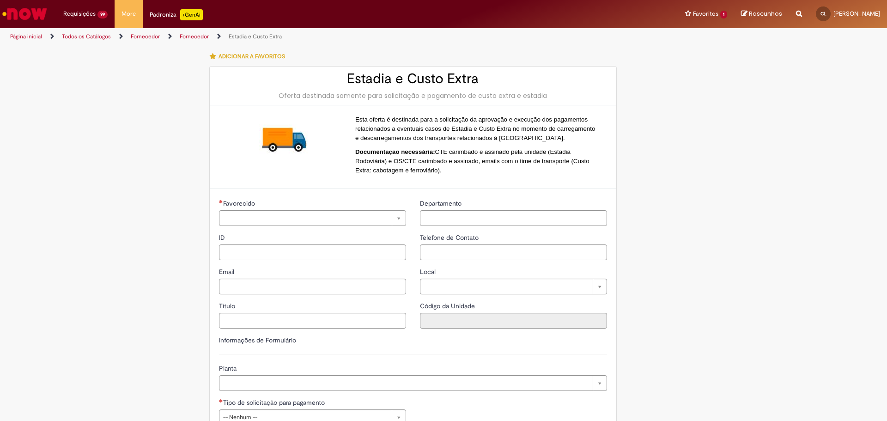
type input "**********"
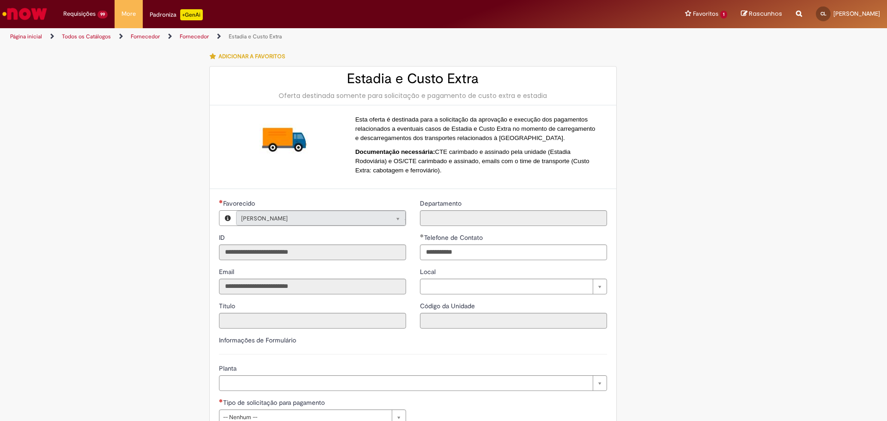
type input "**********"
click at [189, 36] on link "Fornecedor" at bounding box center [194, 36] width 29 height 7
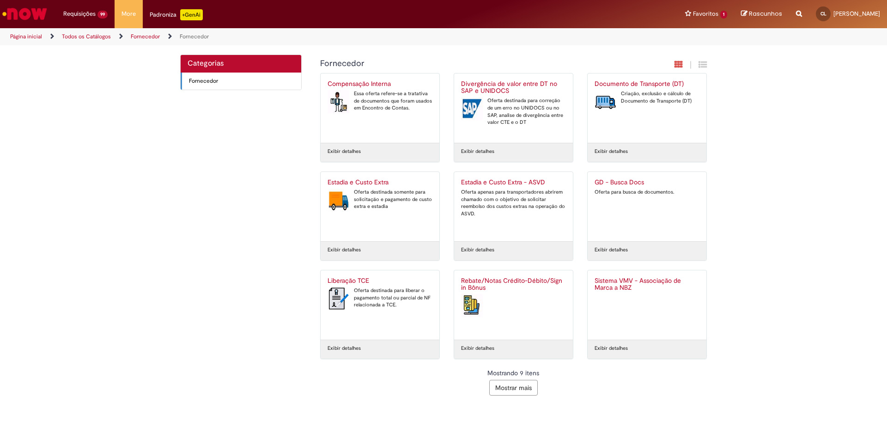
click at [144, 37] on link "Fornecedor" at bounding box center [145, 36] width 29 height 7
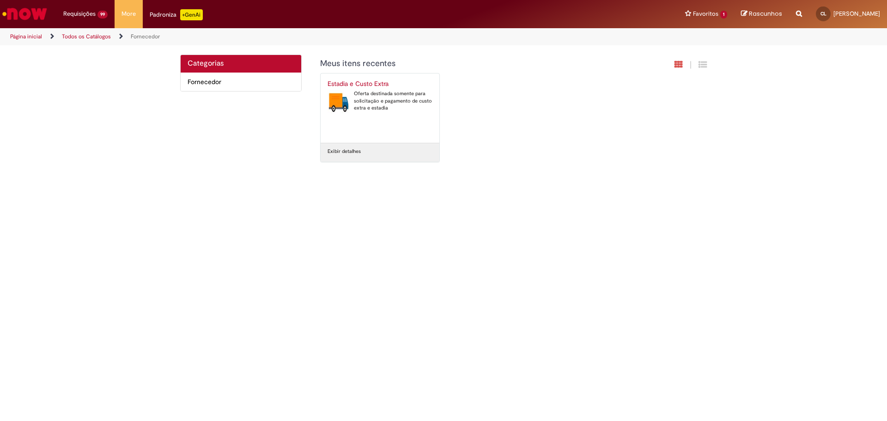
click at [81, 35] on link "Todos os Catálogos" at bounding box center [86, 36] width 49 height 7
click at [17, 36] on link "Página inicial" at bounding box center [26, 36] width 32 height 7
